Goal: Navigation & Orientation: Find specific page/section

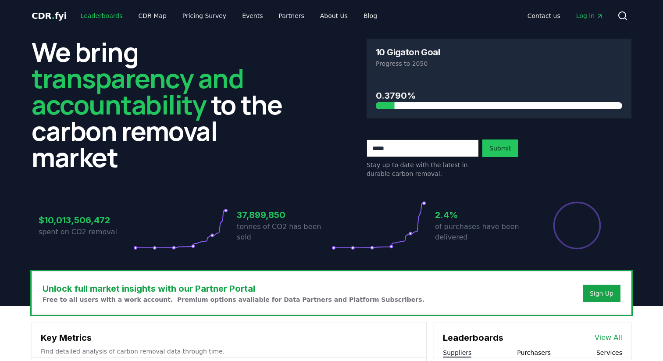
click at [104, 15] on link "Leaderboards" at bounding box center [102, 16] width 56 height 16
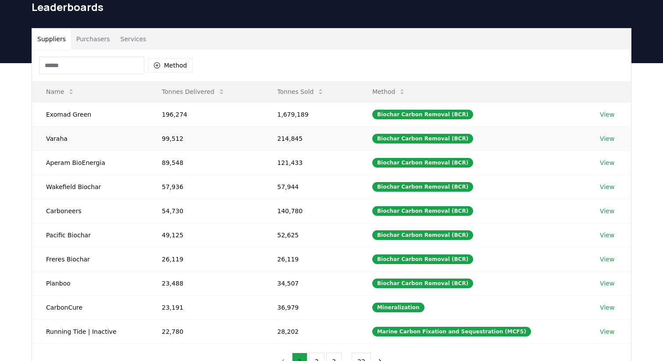
scroll to position [41, 0]
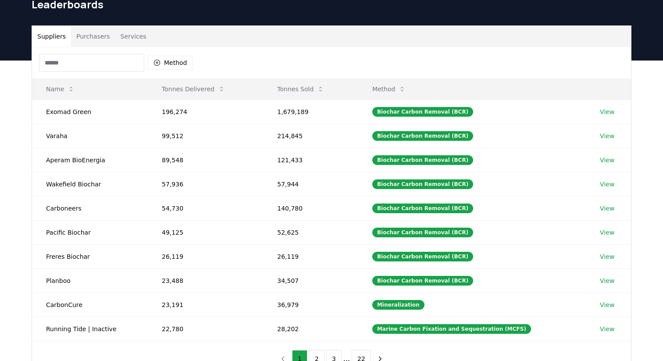
click at [95, 41] on button "Purchasers" at bounding box center [93, 36] width 44 height 21
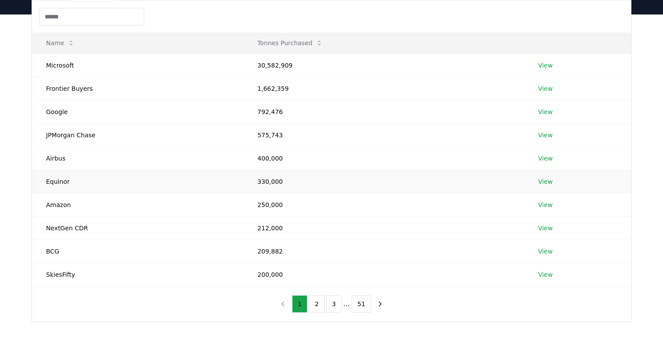
scroll to position [89, 0]
click at [317, 306] on button "2" at bounding box center [316, 303] width 15 height 18
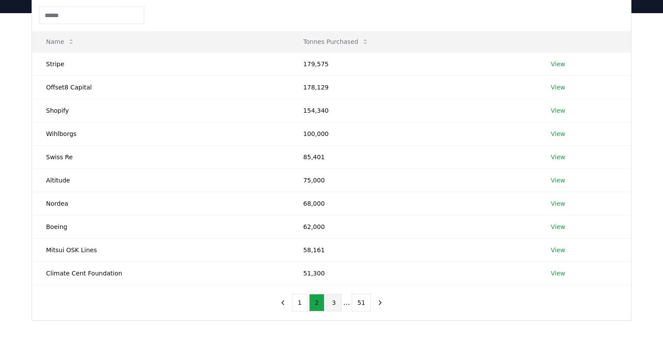
click at [333, 307] on button "3" at bounding box center [333, 303] width 15 height 18
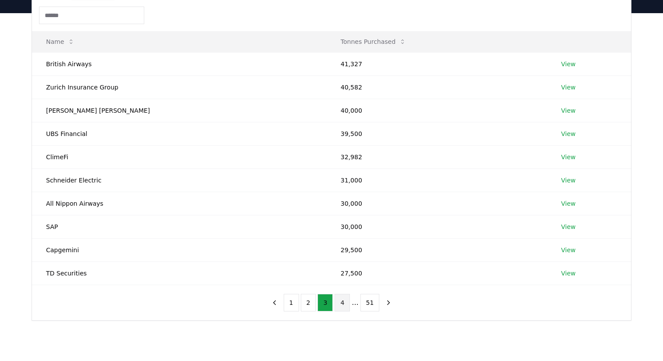
click at [344, 299] on button "4" at bounding box center [341, 303] width 15 height 18
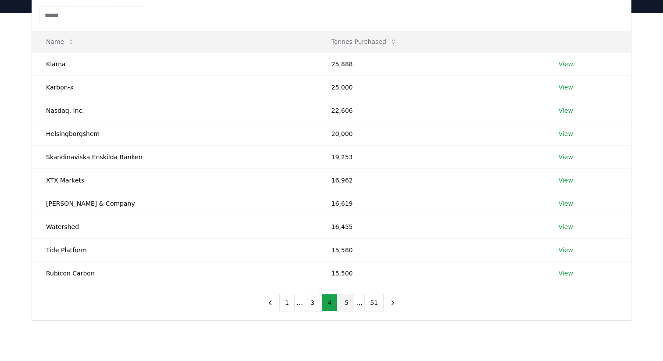
click at [348, 300] on button "5" at bounding box center [346, 303] width 15 height 18
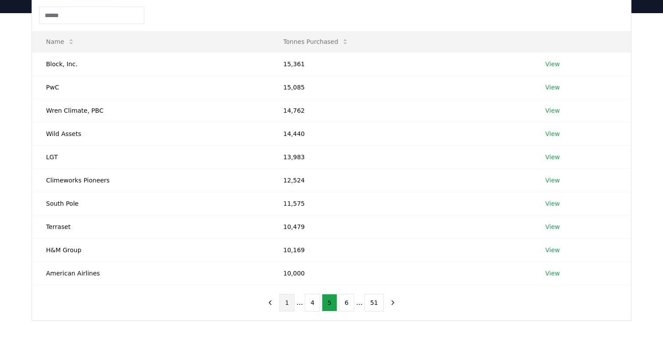
click at [288, 303] on button "1" at bounding box center [286, 303] width 15 height 18
